Goal: Task Accomplishment & Management: Use online tool/utility

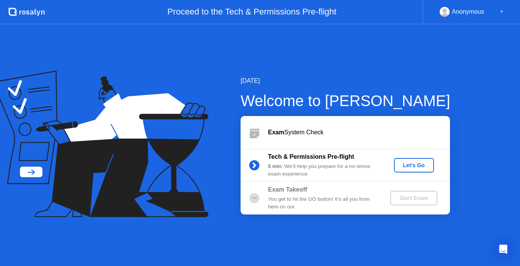
click at [406, 166] on div "Let's Go" at bounding box center [414, 165] width 34 height 6
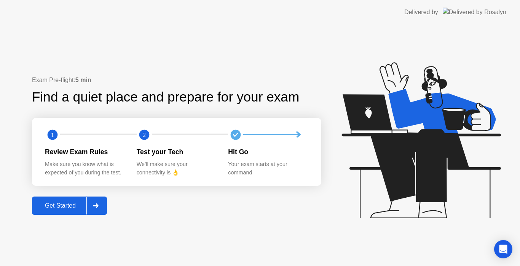
click at [66, 202] on div "Get Started" at bounding box center [60, 205] width 52 height 7
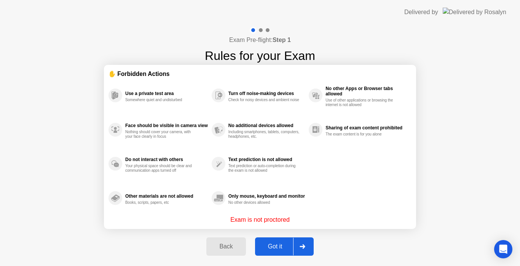
click at [292, 246] on div "Got it" at bounding box center [276, 246] width 36 height 7
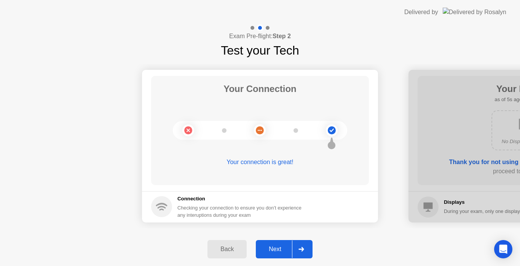
click at [270, 249] on div "Next" at bounding box center [275, 248] width 34 height 7
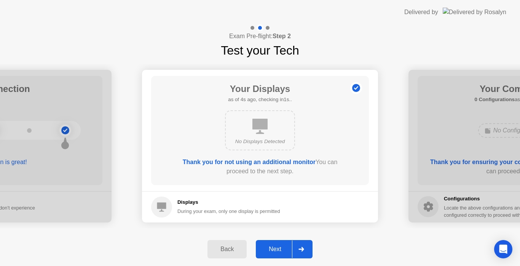
click at [270, 249] on div "Next" at bounding box center [275, 248] width 34 height 7
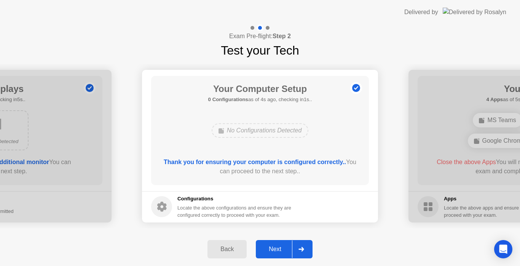
click at [270, 249] on div "Next" at bounding box center [275, 248] width 34 height 7
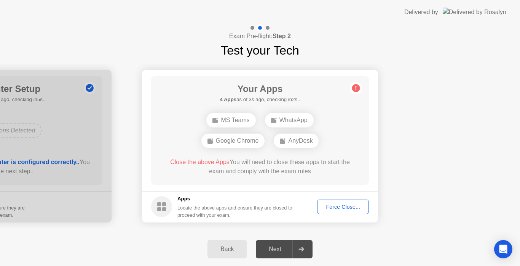
click at [329, 208] on div "Force Close..." at bounding box center [343, 206] width 46 height 6
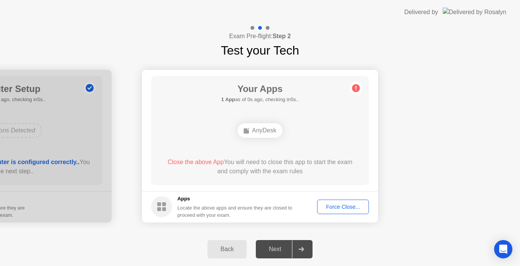
click at [347, 173] on div "Close the above App You will need to close this app to start the exam and compl…" at bounding box center [260, 166] width 196 height 18
click at [347, 205] on div "Force Close..." at bounding box center [343, 206] width 46 height 6
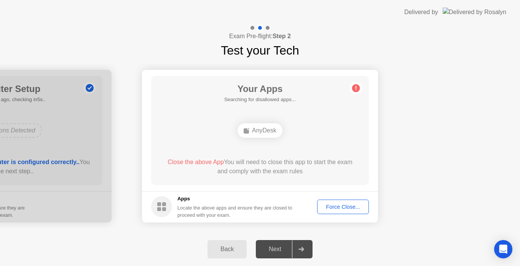
click at [264, 248] on div "Next" at bounding box center [275, 248] width 34 height 7
click at [234, 243] on button "Back" at bounding box center [227, 249] width 39 height 18
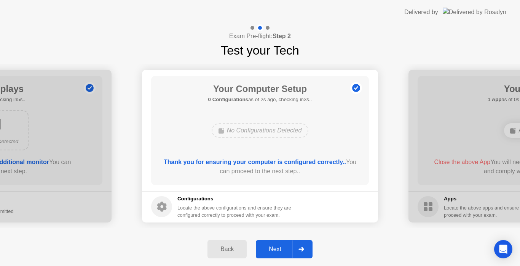
click at [235, 243] on button "Back" at bounding box center [227, 249] width 39 height 18
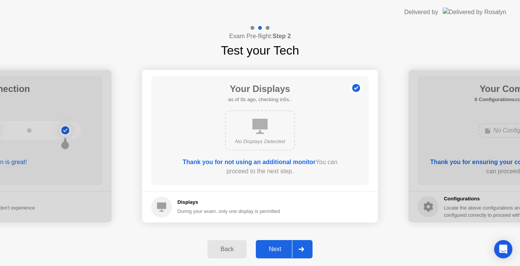
click at [235, 243] on button "Back" at bounding box center [227, 249] width 39 height 18
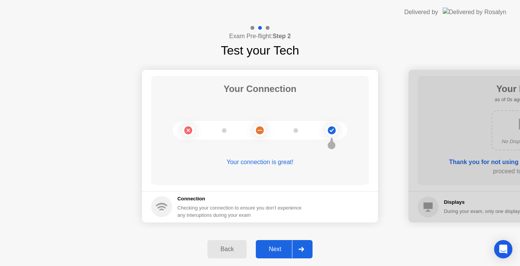
click at [235, 243] on button "Back" at bounding box center [227, 249] width 39 height 18
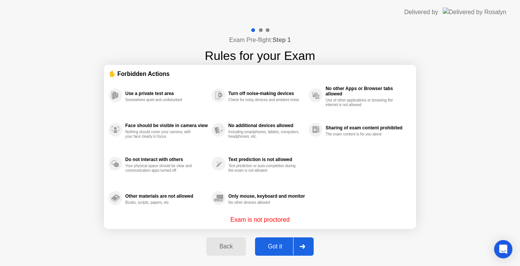
click at [235, 247] on div "Back" at bounding box center [226, 246] width 35 height 7
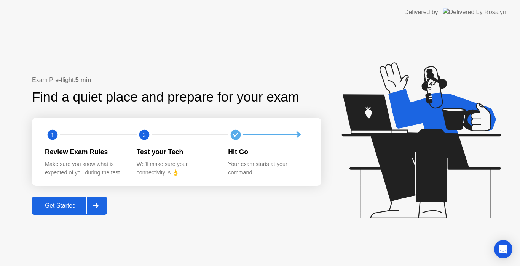
click at [97, 203] on icon at bounding box center [96, 205] width 6 height 5
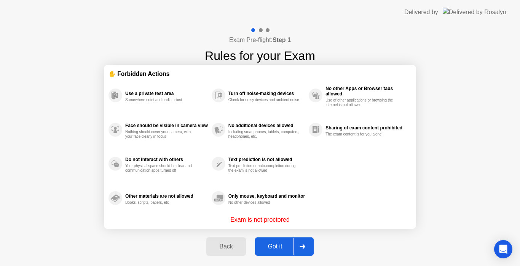
click at [228, 248] on div "Back" at bounding box center [226, 246] width 35 height 7
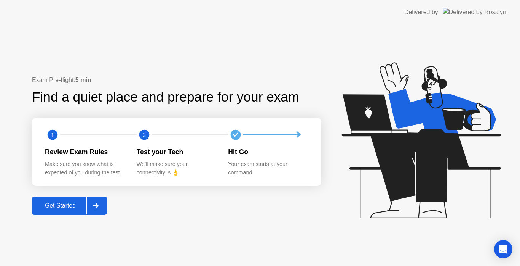
click at [364, 112] on icon at bounding box center [421, 140] width 159 height 156
click at [73, 206] on div "Get Started" at bounding box center [60, 205] width 52 height 7
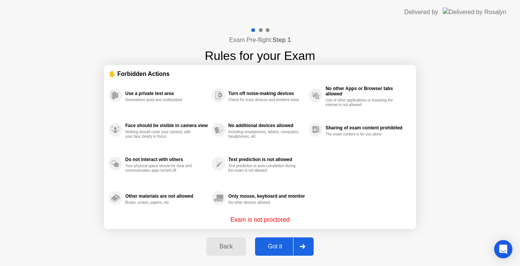
click at [281, 244] on div "Got it" at bounding box center [276, 246] width 36 height 7
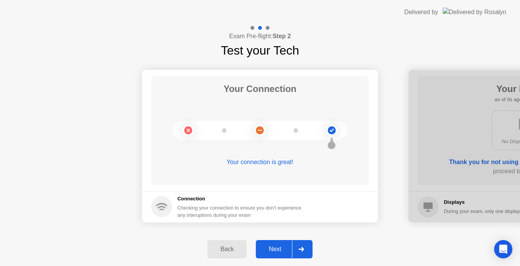
click at [278, 250] on div "Next" at bounding box center [275, 248] width 34 height 7
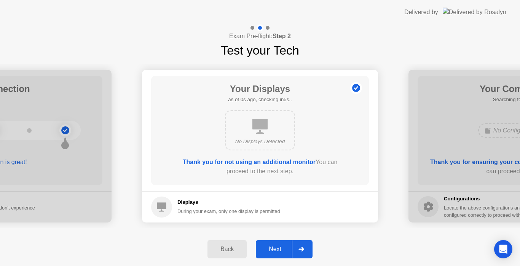
click at [278, 250] on div "Next" at bounding box center [275, 248] width 34 height 7
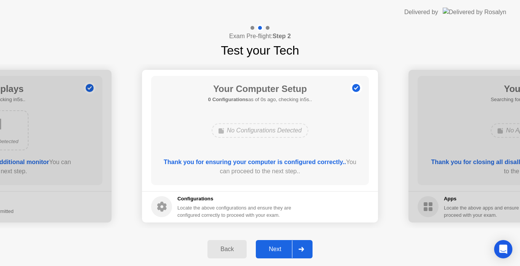
click at [278, 250] on div "Next" at bounding box center [275, 248] width 34 height 7
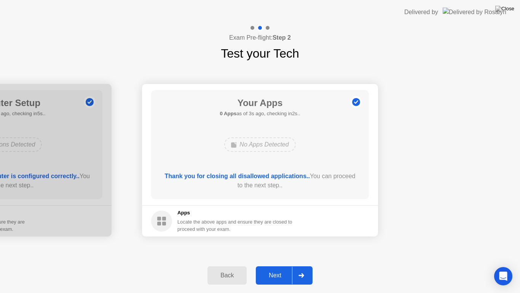
click at [287, 265] on div "Next" at bounding box center [275, 275] width 34 height 7
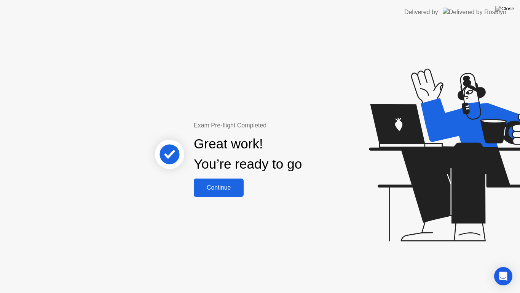
click at [227, 187] on div "Continue" at bounding box center [218, 187] width 45 height 7
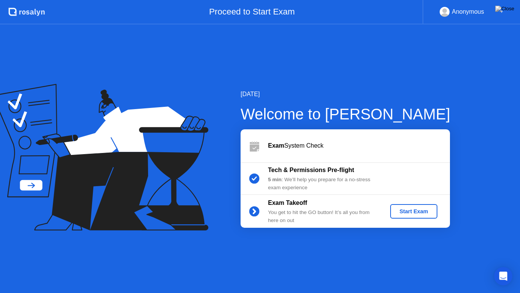
click at [520, 265] on div "[DATE] Welcome to [PERSON_NAME] Exam System Check Tech & Permissions Pre-flight…" at bounding box center [260, 158] width 520 height 268
click at [507, 171] on div "[DATE] Welcome to [PERSON_NAME] Exam System Check Tech & Permissions Pre-flight…" at bounding box center [260, 158] width 520 height 268
click at [318, 180] on div "5 min : We’ll help you prepare for a no-stress exam experience" at bounding box center [323, 184] width 110 height 16
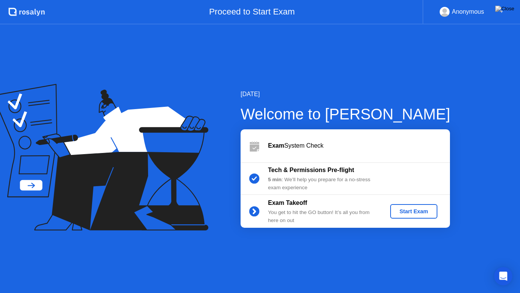
click at [318, 180] on div "5 min : We’ll help you prepare for a no-stress exam experience" at bounding box center [323, 184] width 110 height 16
click at [302, 166] on b "Tech & Permissions Pre-flight" at bounding box center [311, 169] width 86 height 6
drag, startPoint x: 302, startPoint y: 166, endPoint x: 298, endPoint y: 141, distance: 25.1
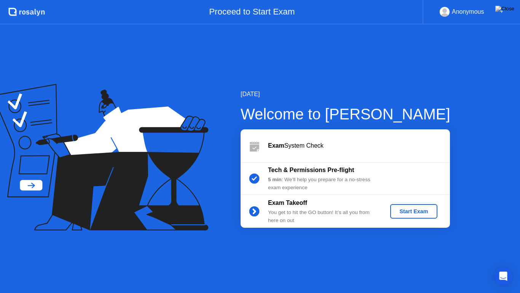
click at [298, 141] on div "Exam System Check Tech & Permissions Pre-flight 5 min : We’ll help you prepare …" at bounding box center [346, 178] width 210 height 98
click at [298, 141] on div "Exam System Check" at bounding box center [359, 145] width 182 height 9
click at [307, 184] on div "5 min : We’ll help you prepare for a no-stress exam experience" at bounding box center [323, 184] width 110 height 16
click at [479, 11] on div "Anonymous" at bounding box center [468, 12] width 32 height 10
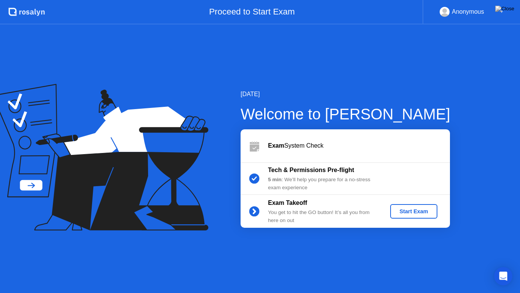
click at [479, 11] on div "Anonymous" at bounding box center [468, 12] width 32 height 10
click at [502, 13] on div "▼" at bounding box center [502, 12] width 4 height 10
click at [378, 98] on div "[DATE]" at bounding box center [346, 94] width 210 height 9
click at [520, 265] on div "[DATE] Welcome to [PERSON_NAME] Exam System Check Tech & Permissions Pre-flight…" at bounding box center [260, 158] width 520 height 268
click at [427, 215] on button "Start Exam" at bounding box center [413, 211] width 47 height 14
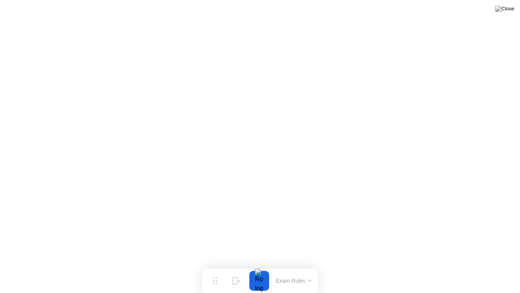
click at [283, 265] on button "Exam Rules" at bounding box center [294, 280] width 40 height 7
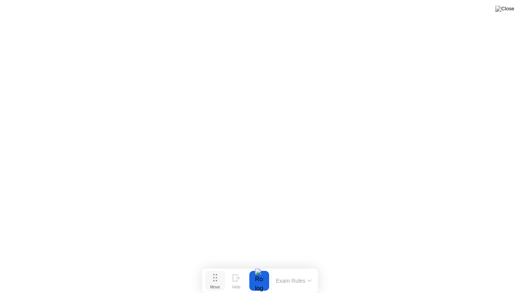
click at [216, 265] on circle at bounding box center [217, 281] width 2 height 2
drag, startPoint x: 220, startPoint y: 283, endPoint x: 220, endPoint y: 279, distance: 4.2
click at [220, 265] on div "Move" at bounding box center [215, 286] width 10 height 5
drag, startPoint x: 218, startPoint y: 276, endPoint x: 218, endPoint y: 283, distance: 7.2
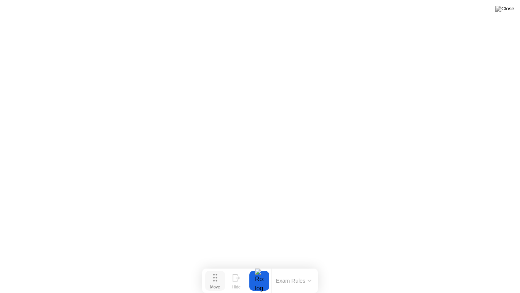
click at [218, 265] on button "Move" at bounding box center [215, 280] width 20 height 20
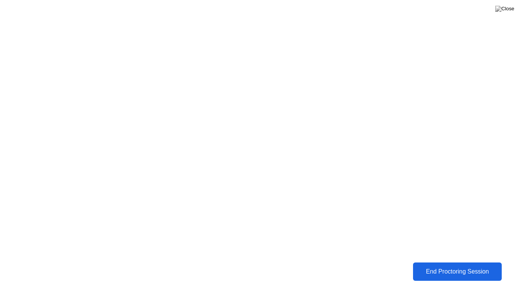
click at [426, 265] on div "End Proctoring Session" at bounding box center [457, 271] width 85 height 7
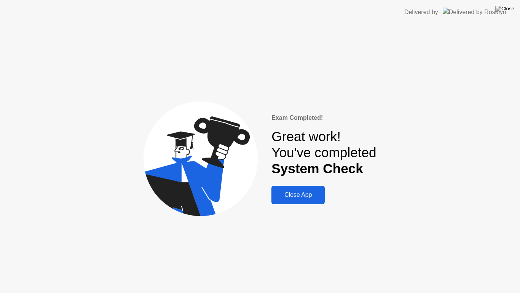
click at [297, 202] on button "Close App" at bounding box center [298, 195] width 53 height 18
